Goal: Book appointment/travel/reservation

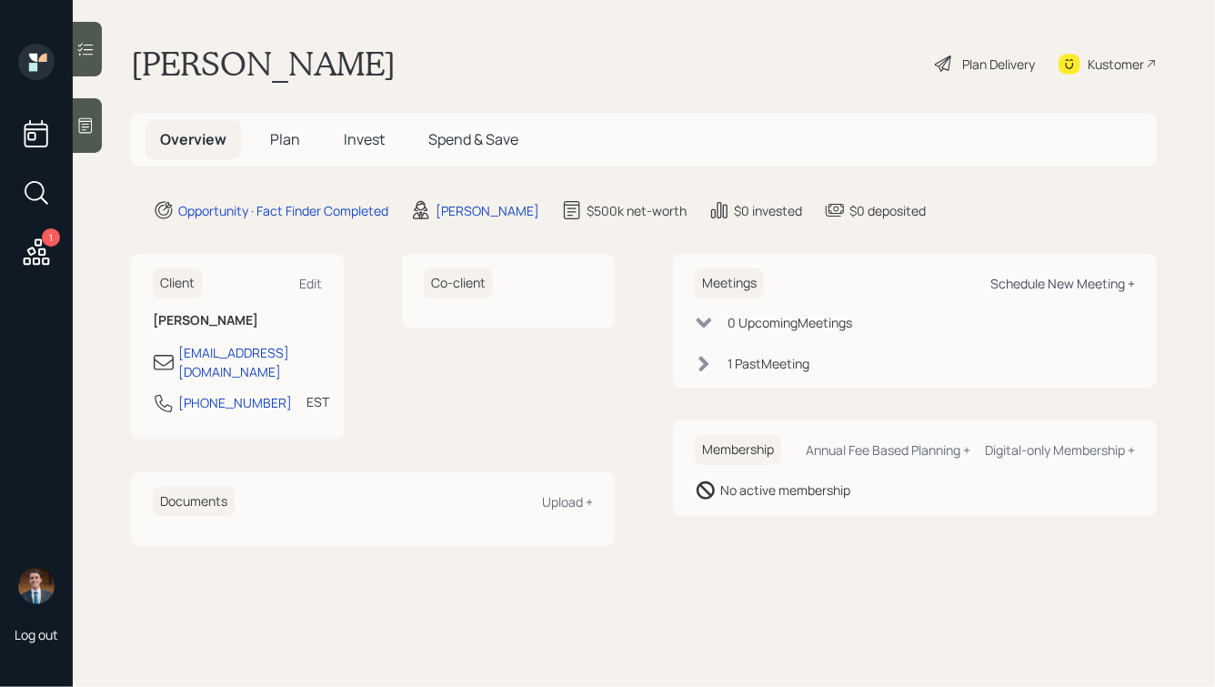
click at [1017, 276] on div "Schedule New Meeting +" at bounding box center [1062, 283] width 145 height 17
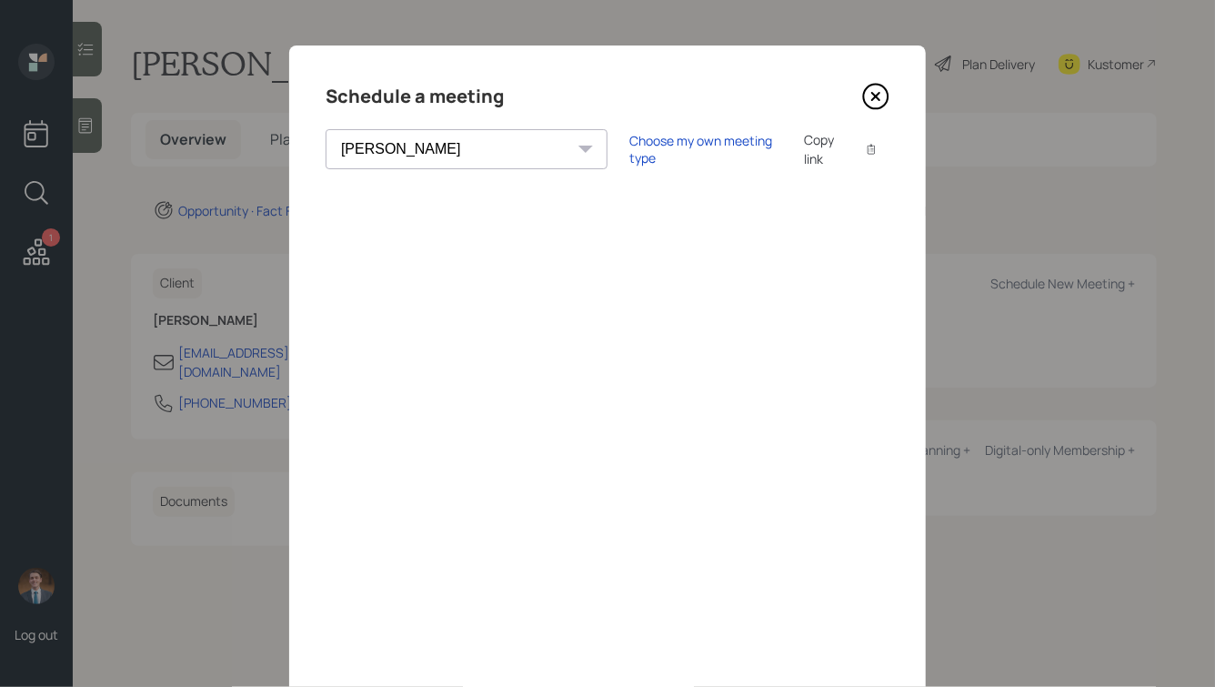
click at [450, 148] on select "[PERSON_NAME] [PERSON_NAME] [PERSON_NAME] [PERSON_NAME] [PERSON_NAME] [PERSON_N…" at bounding box center [467, 149] width 282 height 40
select select "round-[PERSON_NAME]"
click at [326, 129] on select "[PERSON_NAME] [PERSON_NAME] [PERSON_NAME] [PERSON_NAME] [PERSON_NAME] [PERSON_N…" at bounding box center [467, 149] width 282 height 40
click at [629, 147] on div "Choose my own meeting type" at bounding box center [705, 149] width 153 height 35
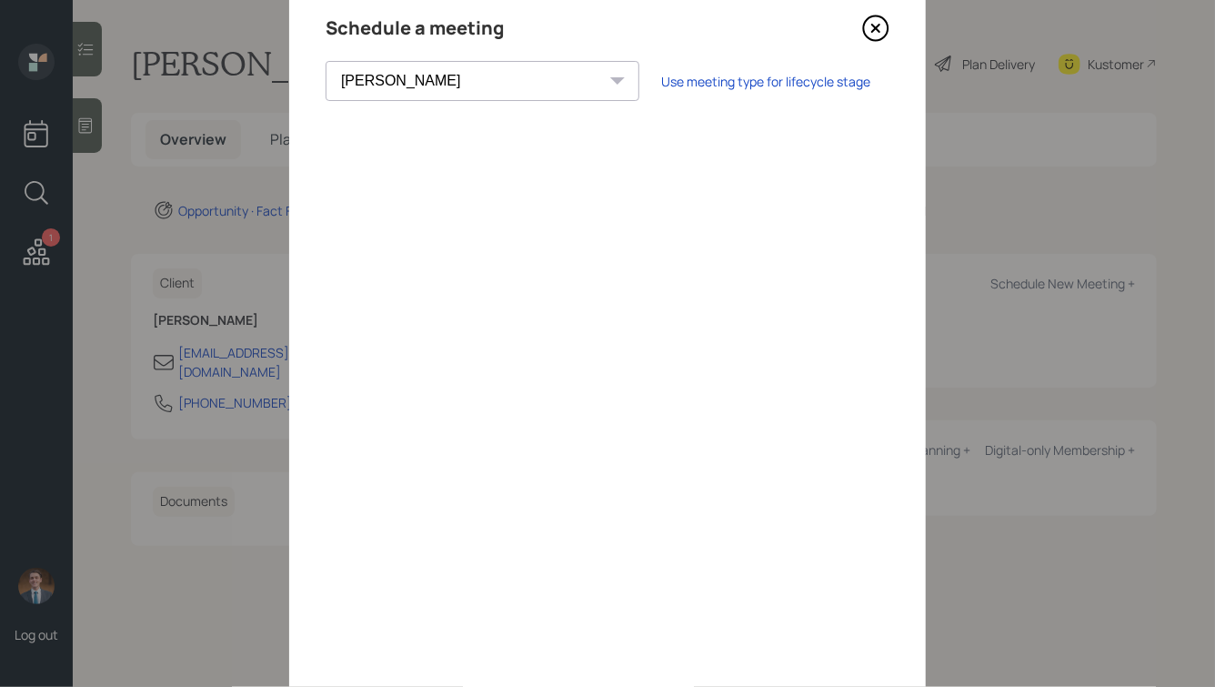
scroll to position [71, 0]
